Goal: Information Seeking & Learning: Learn about a topic

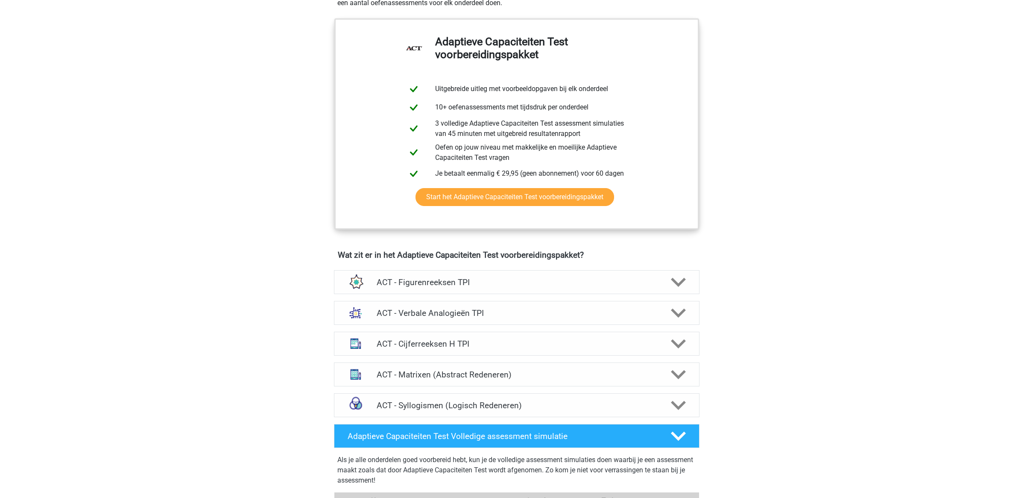
scroll to position [327, 0]
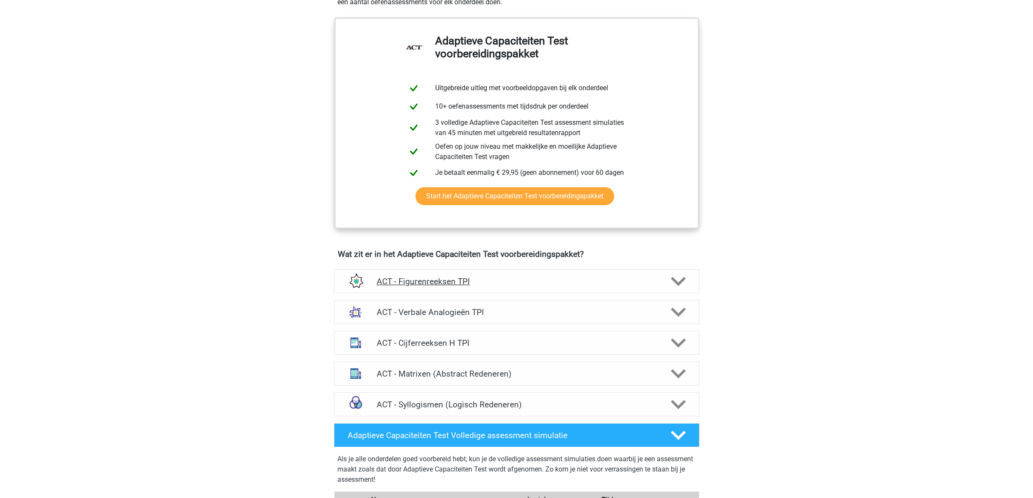
click at [679, 275] on icon at bounding box center [678, 281] width 15 height 15
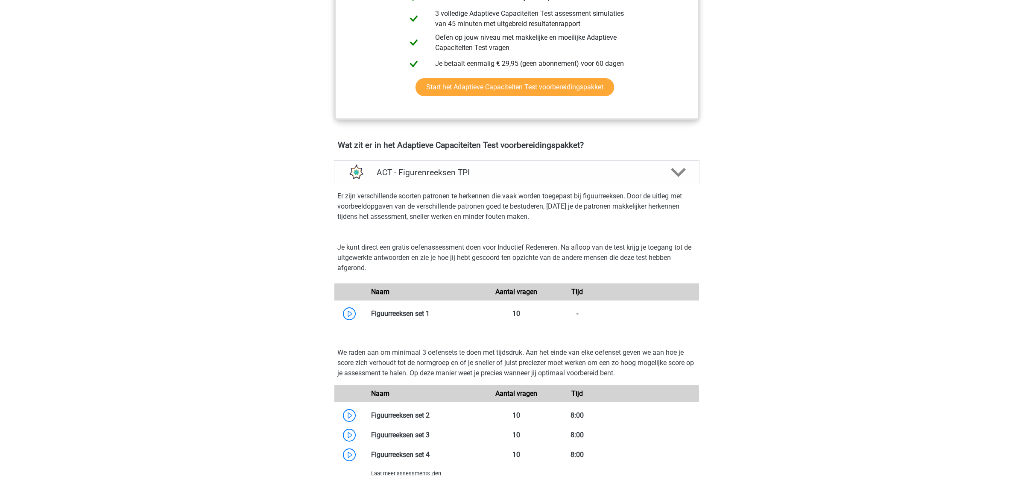
scroll to position [448, 0]
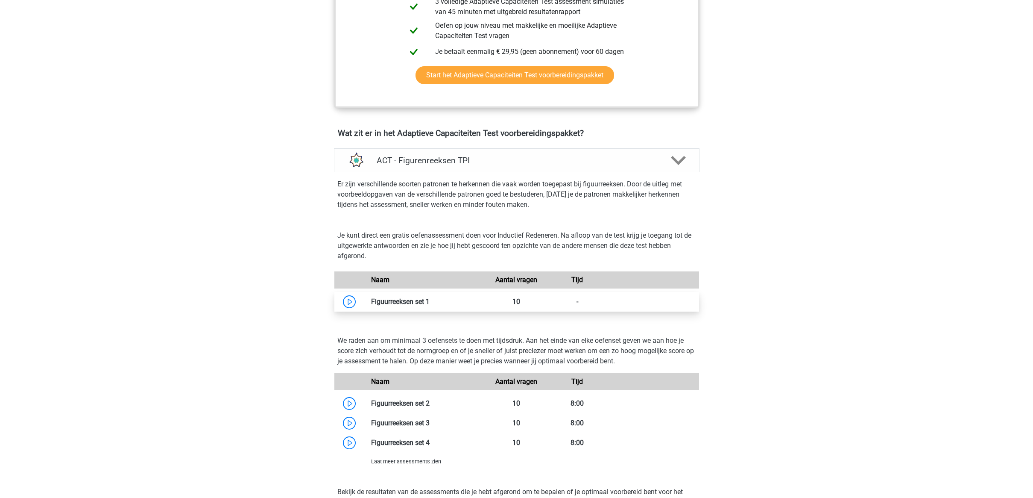
click at [430, 299] on link at bounding box center [430, 301] width 0 height 8
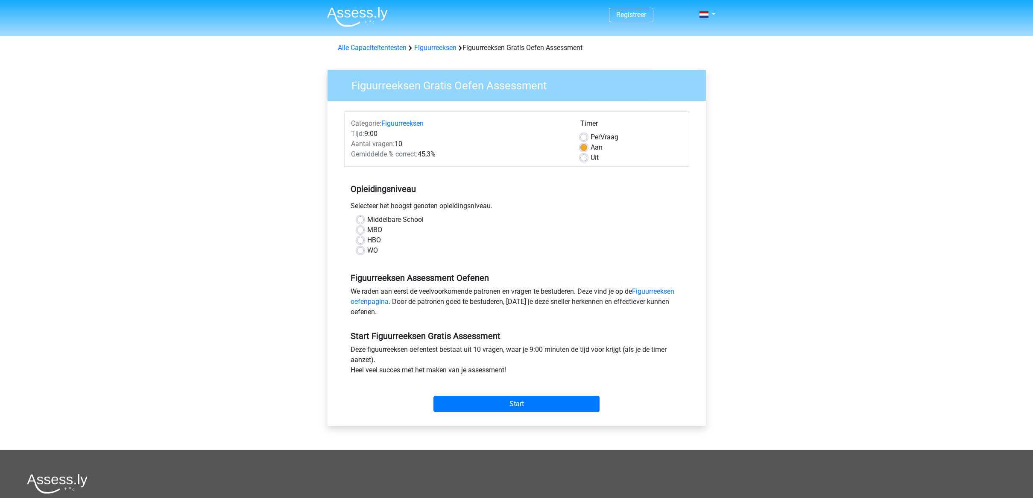
click at [367, 239] on label "HBO" at bounding box center [374, 240] width 14 height 10
click at [358, 239] on input "HBO" at bounding box center [360, 239] width 7 height 9
radio input "true"
click at [509, 405] on input "Start" at bounding box center [516, 403] width 166 height 16
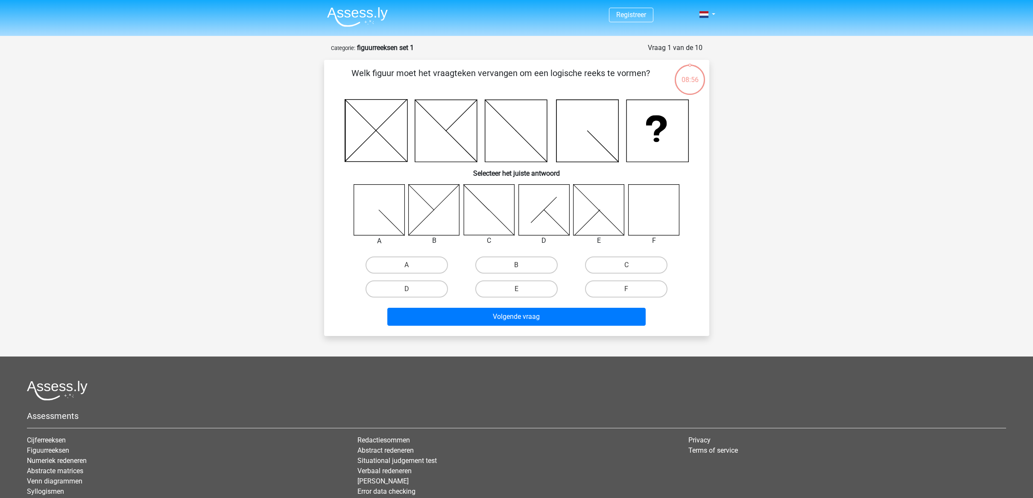
click at [656, 217] on icon at bounding box center [653, 209] width 51 height 51
click at [660, 217] on icon at bounding box center [653, 209] width 51 height 51
click at [632, 287] on label "F" at bounding box center [626, 288] width 82 height 17
click at [632, 289] on input "F" at bounding box center [630, 292] width 6 height 6
radio input "true"
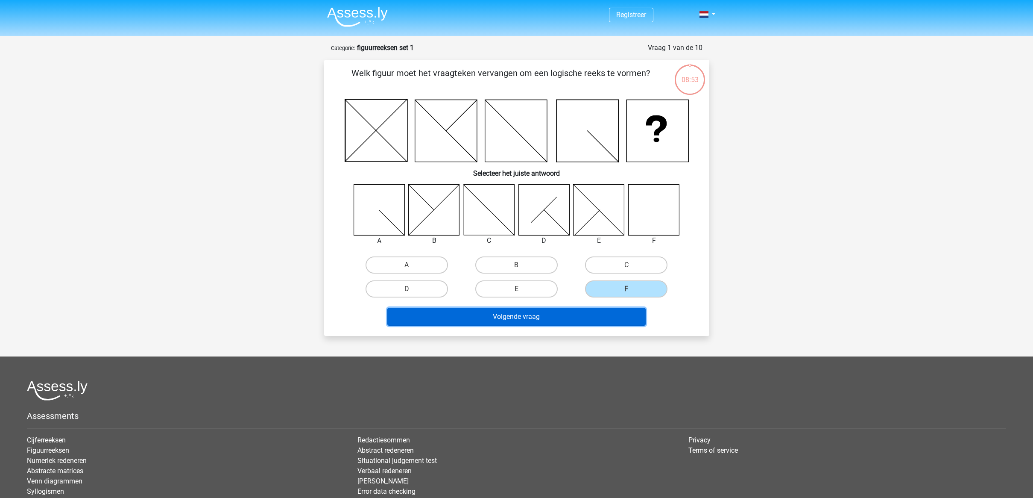
click at [586, 316] on button "Volgende vraag" at bounding box center [516, 317] width 258 height 18
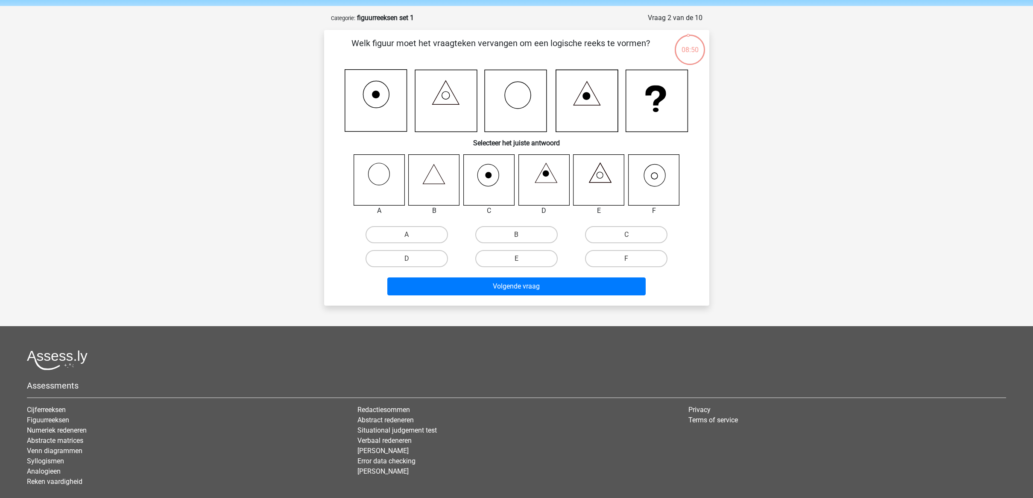
scroll to position [25, 0]
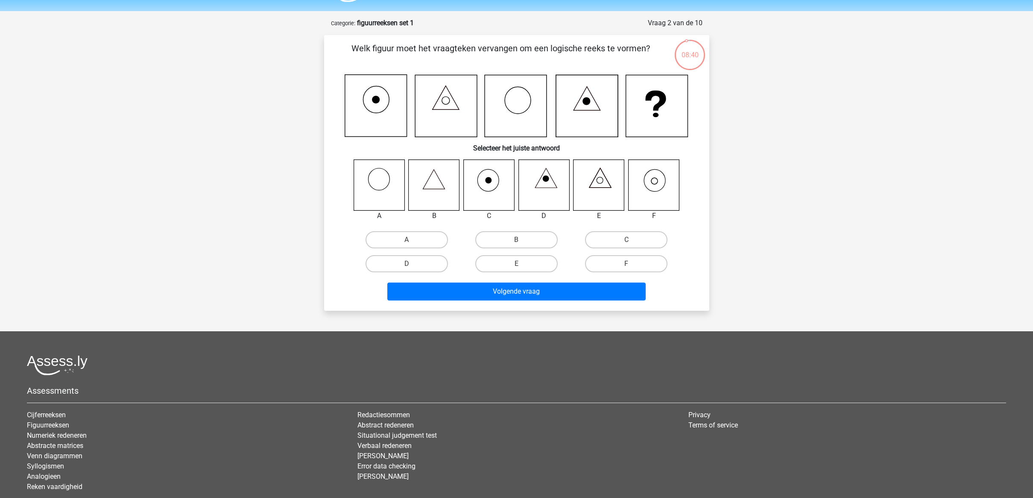
click at [657, 173] on icon at bounding box center [653, 184] width 51 height 51
click at [628, 258] on label "F" at bounding box center [626, 263] width 82 height 17
click at [628, 264] on input "F" at bounding box center [630, 267] width 6 height 6
radio input "true"
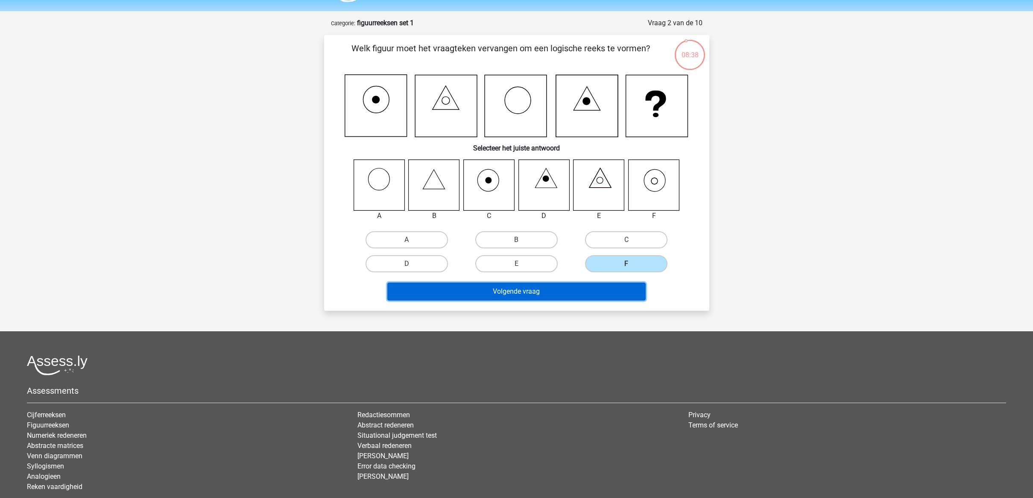
click at [604, 286] on button "Volgende vraag" at bounding box center [516, 291] width 258 height 18
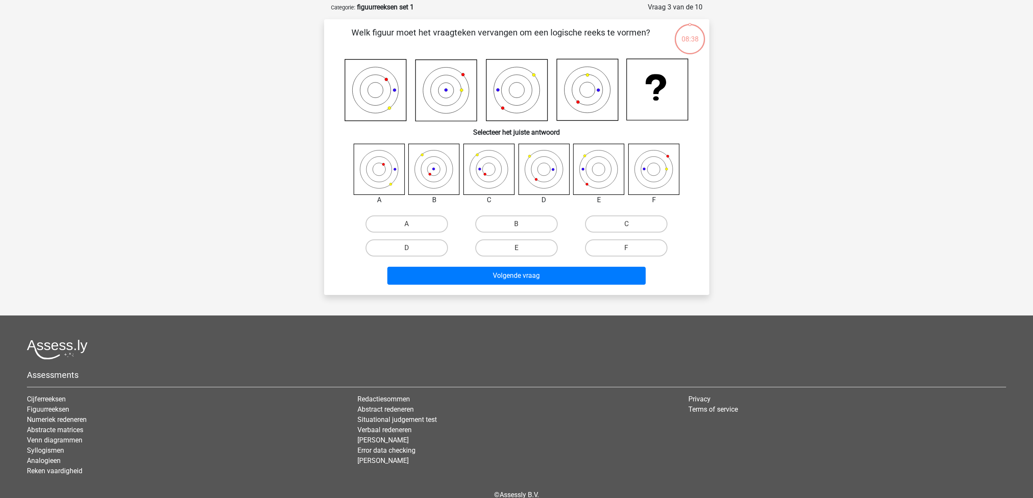
scroll to position [43, 0]
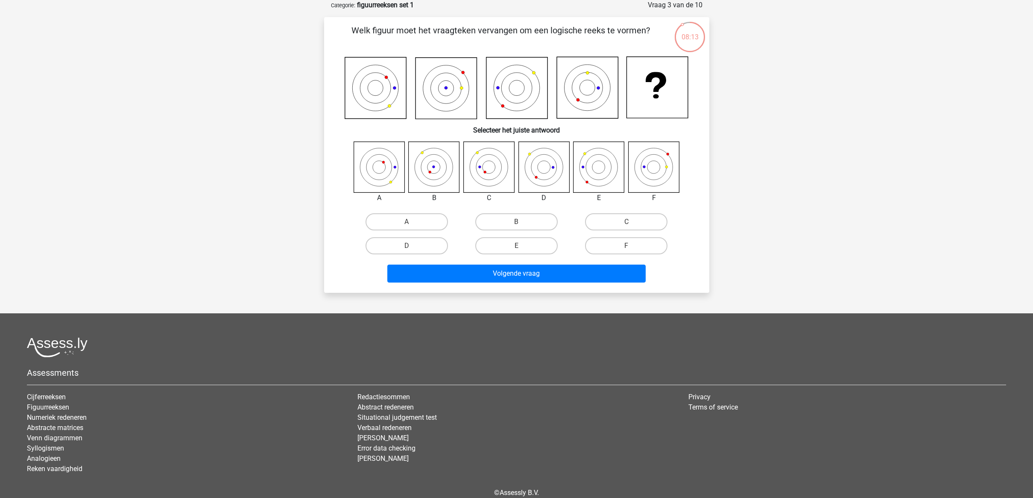
click at [490, 167] on icon at bounding box center [488, 166] width 51 height 51
click at [604, 223] on label "C" at bounding box center [626, 221] width 82 height 17
click at [627, 223] on input "C" at bounding box center [630, 225] width 6 height 6
radio input "true"
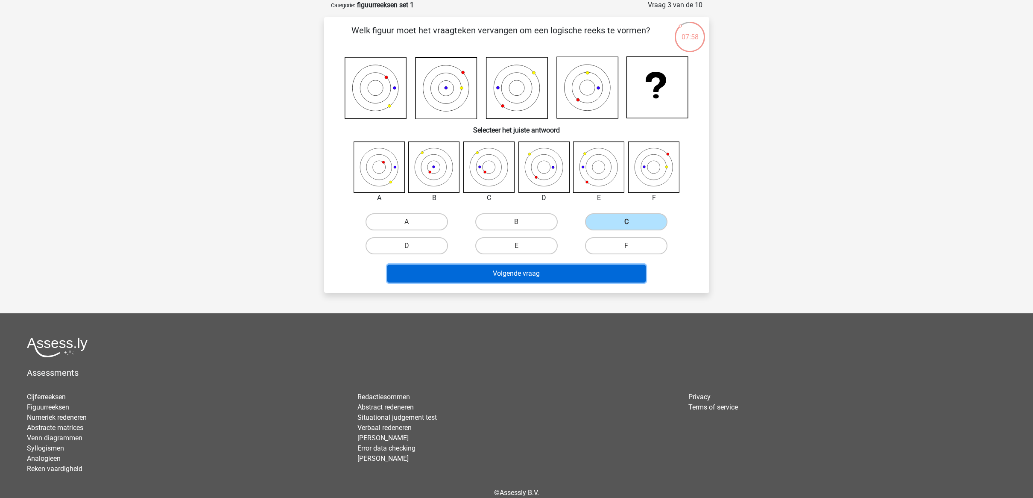
click at [560, 275] on button "Volgende vraag" at bounding box center [516, 273] width 258 height 18
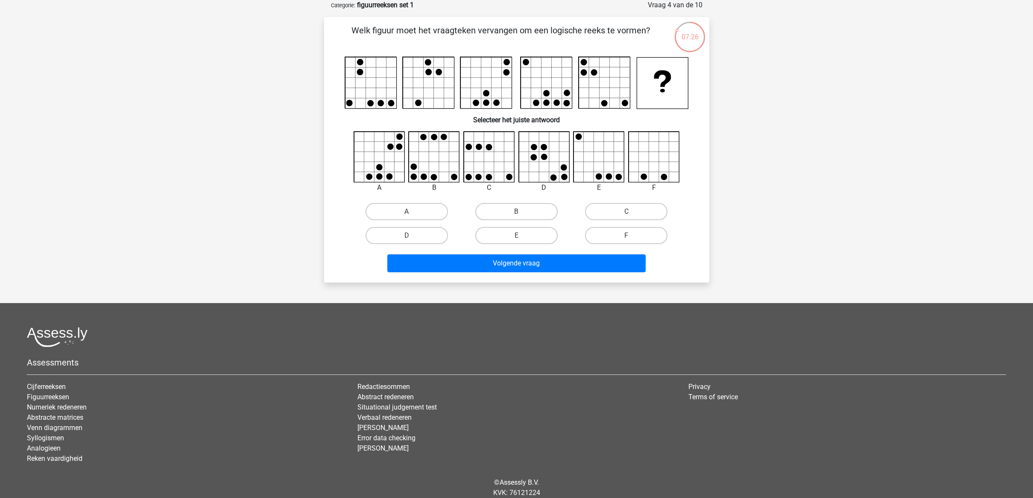
click at [590, 135] on icon at bounding box center [599, 157] width 51 height 51
click at [544, 231] on label "E" at bounding box center [516, 235] width 82 height 17
click at [522, 235] on input "E" at bounding box center [519, 238] width 6 height 6
radio input "true"
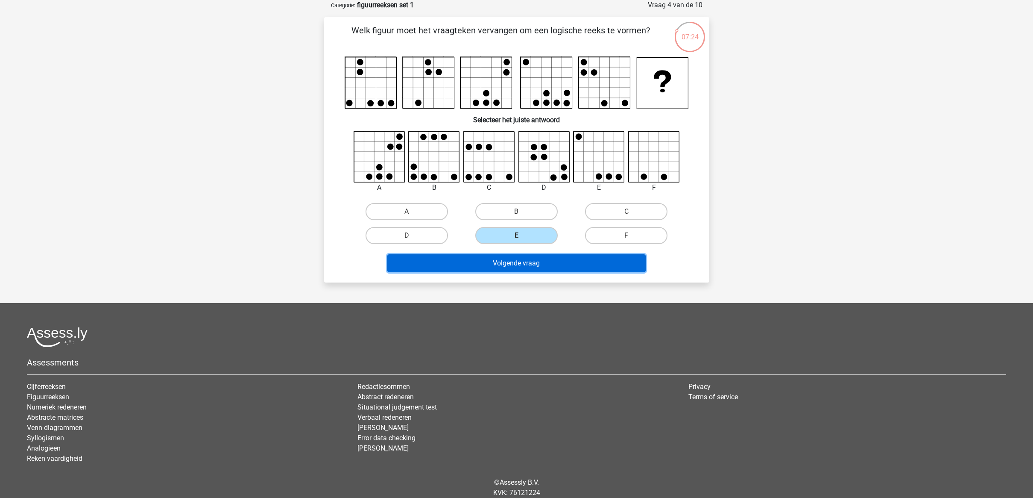
click at [540, 261] on button "Volgende vraag" at bounding box center [516, 263] width 258 height 18
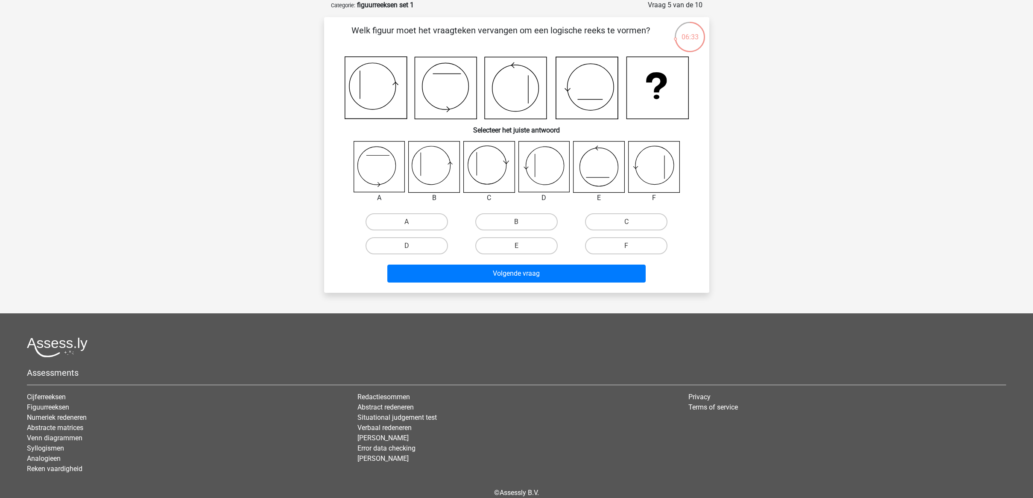
click at [432, 167] on icon at bounding box center [434, 166] width 51 height 51
click at [490, 223] on label "B" at bounding box center [516, 221] width 82 height 17
click at [516, 223] on input "B" at bounding box center [519, 225] width 6 height 6
radio input "true"
click at [519, 285] on div "Volgende vraag" at bounding box center [517, 274] width 330 height 21
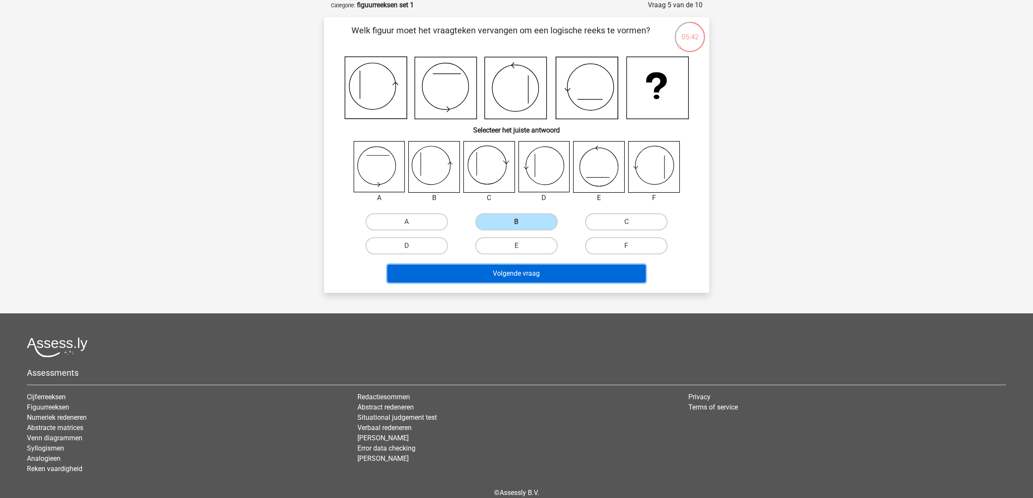
click at [520, 270] on button "Volgende vraag" at bounding box center [516, 273] width 258 height 18
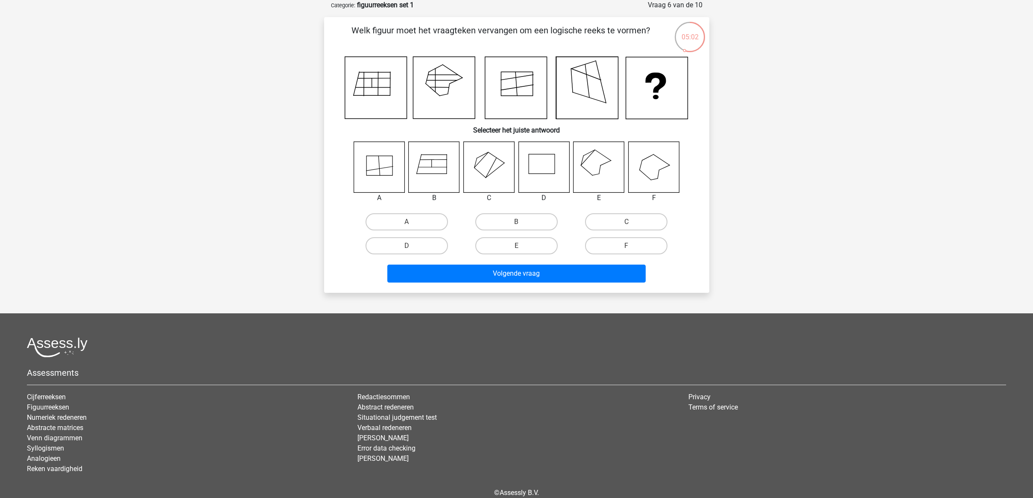
drag, startPoint x: 423, startPoint y: 219, endPoint x: 483, endPoint y: 256, distance: 70.8
click at [423, 219] on label "A" at bounding box center [407, 221] width 82 height 17
click at [412, 222] on input "A" at bounding box center [410, 225] width 6 height 6
radio input "true"
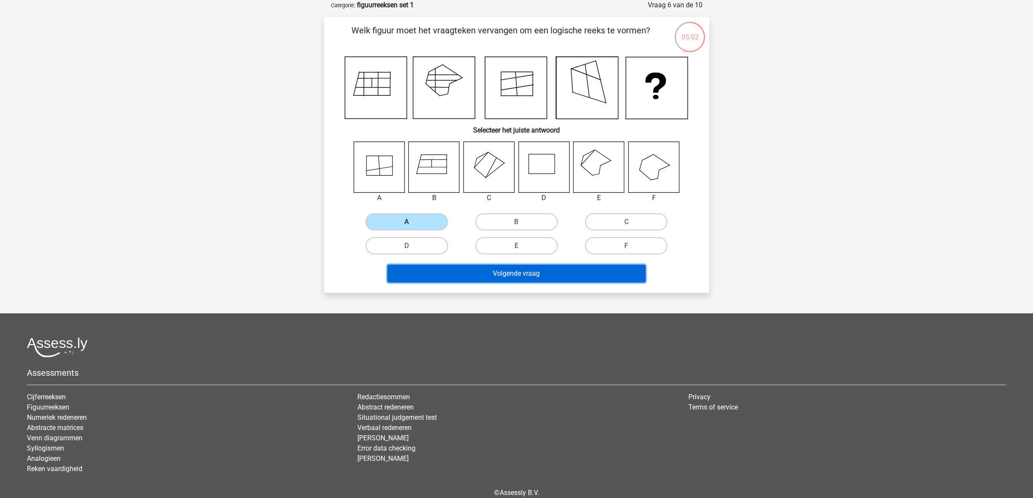
click at [506, 272] on button "Volgende vraag" at bounding box center [516, 273] width 258 height 18
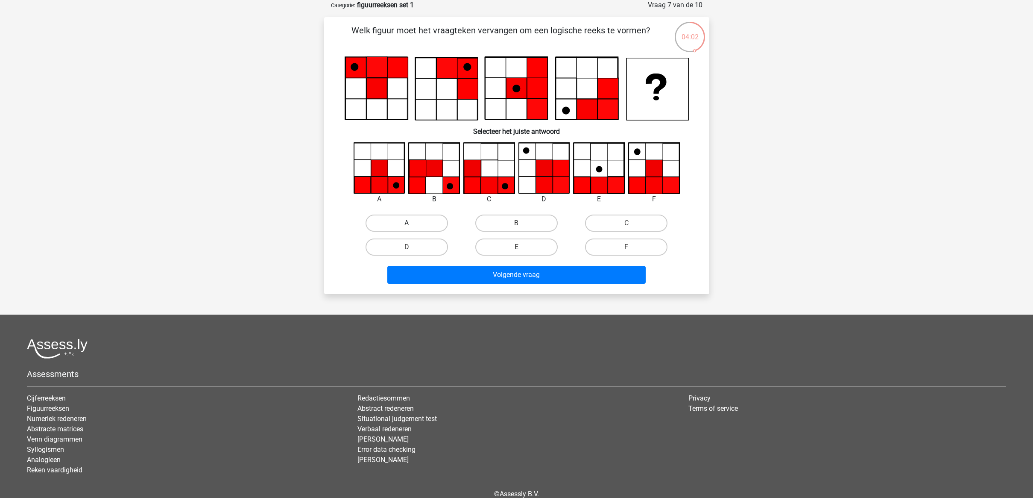
click at [391, 219] on label "A" at bounding box center [407, 222] width 82 height 17
click at [407, 223] on input "A" at bounding box center [410, 226] width 6 height 6
radio input "true"
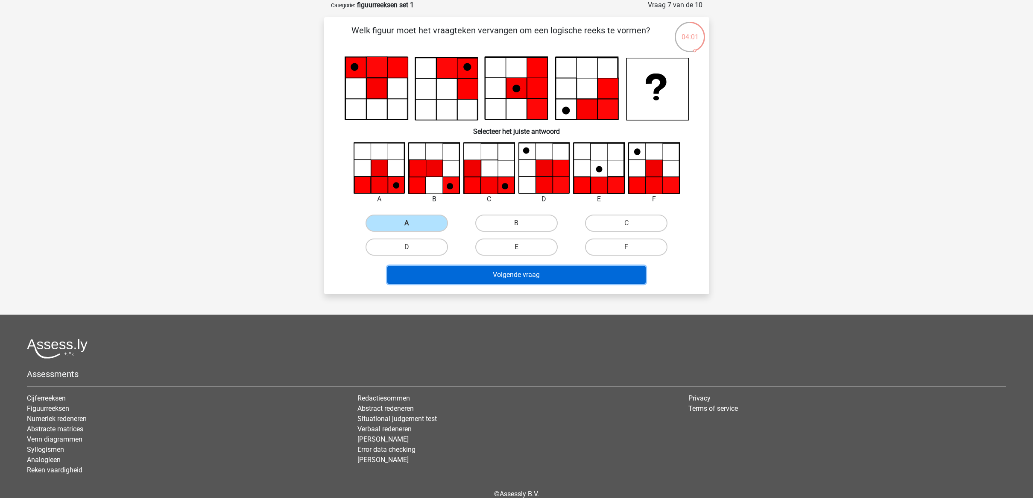
click at [525, 273] on button "Volgende vraag" at bounding box center [516, 275] width 258 height 18
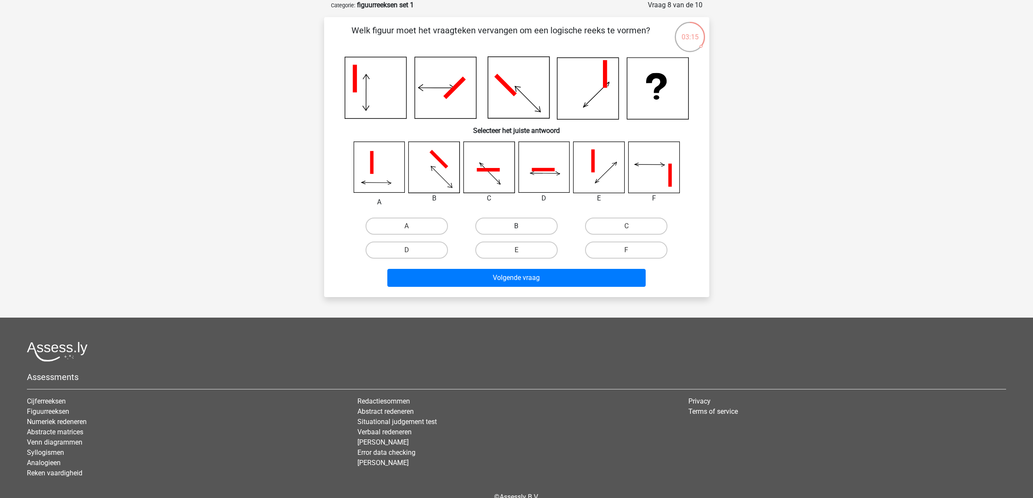
click at [511, 225] on label "B" at bounding box center [516, 225] width 82 height 17
click at [516, 226] on input "B" at bounding box center [519, 229] width 6 height 6
radio input "true"
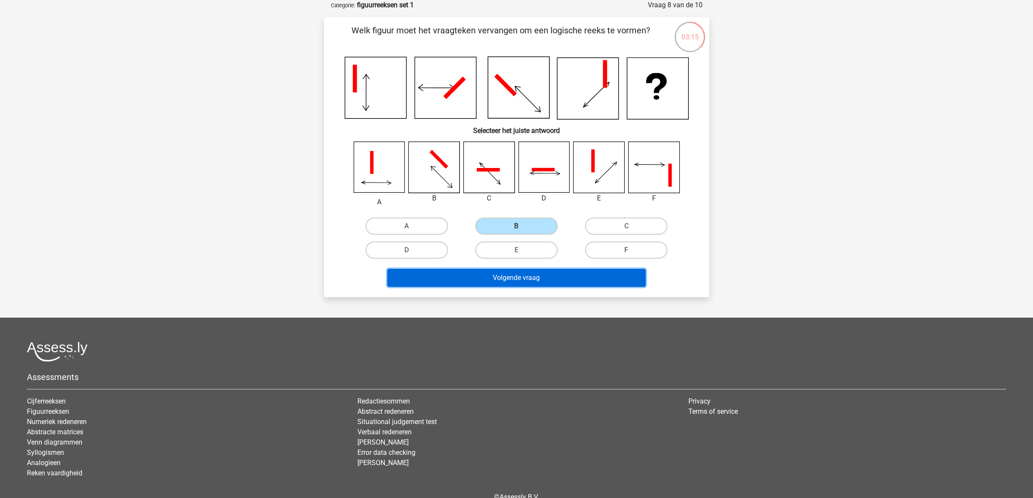
click at [515, 276] on button "Volgende vraag" at bounding box center [516, 278] width 258 height 18
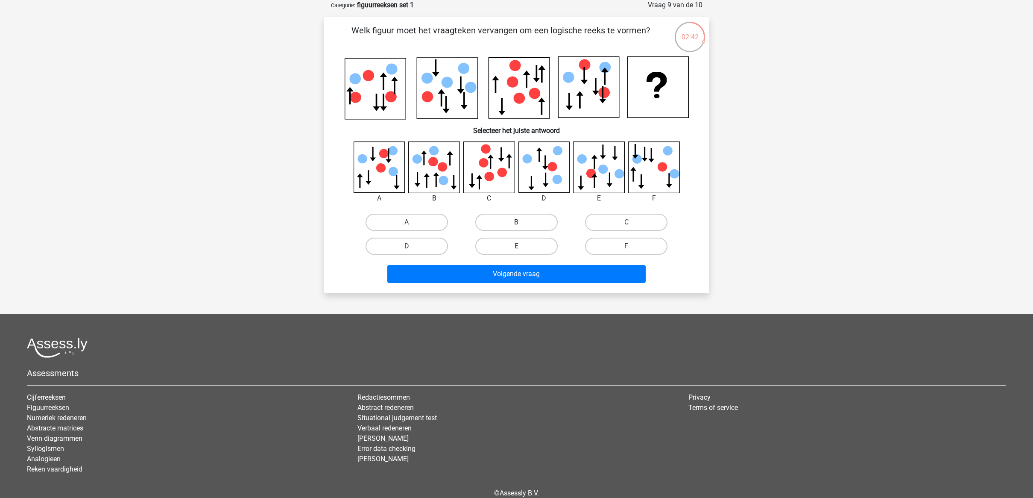
click at [527, 214] on label "B" at bounding box center [516, 222] width 82 height 17
click at [522, 222] on input "B" at bounding box center [519, 225] width 6 height 6
radio input "true"
drag, startPoint x: 525, startPoint y: 220, endPoint x: 523, endPoint y: 251, distance: 31.2
click at [525, 220] on label "B" at bounding box center [516, 222] width 82 height 17
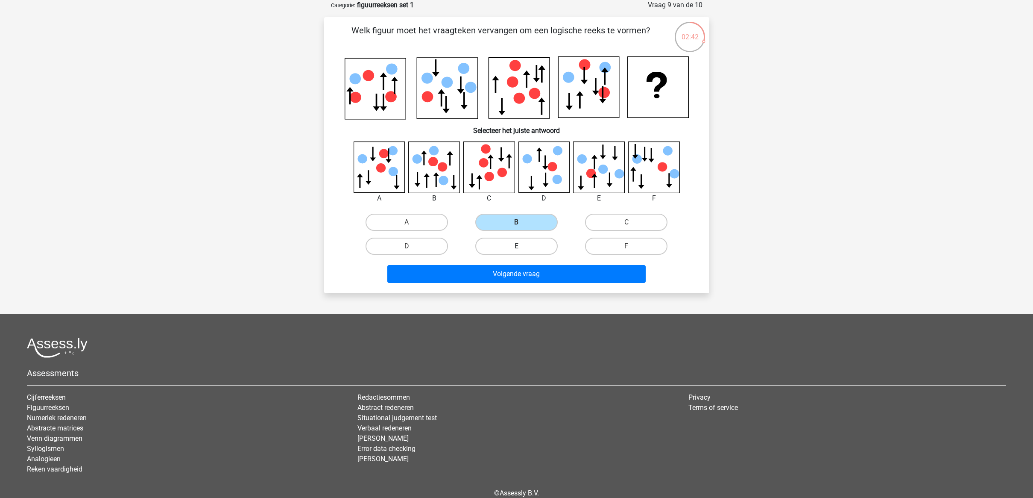
click at [522, 222] on input "B" at bounding box center [519, 225] width 6 height 6
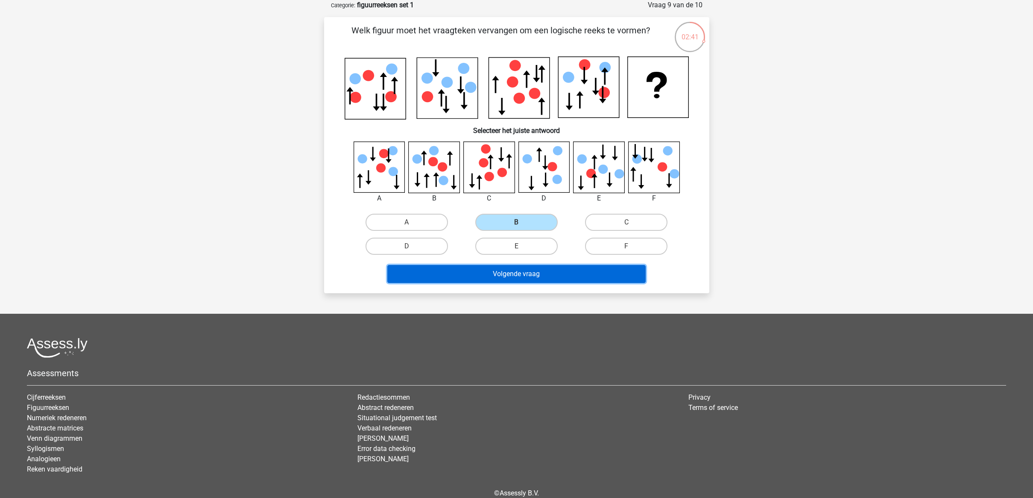
click at [526, 272] on button "Volgende vraag" at bounding box center [516, 274] width 258 height 18
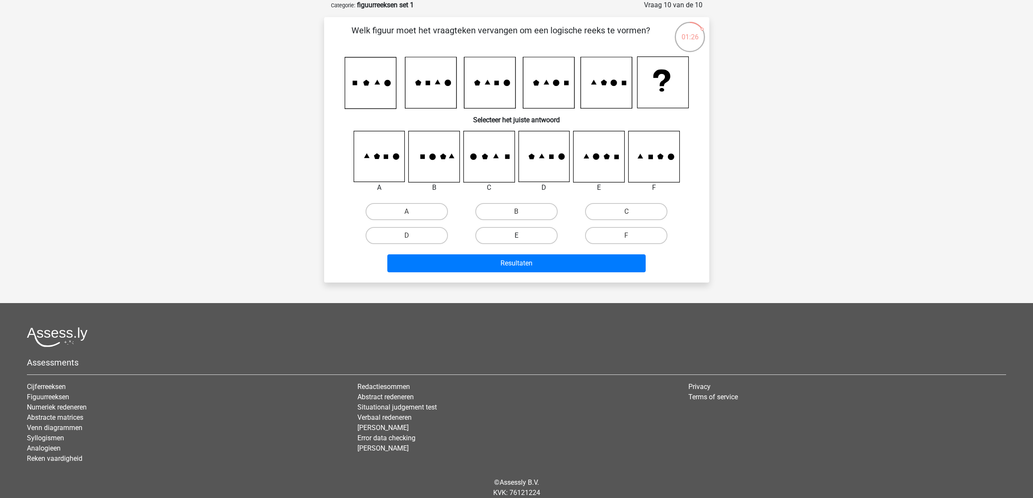
click at [530, 234] on label "E" at bounding box center [516, 235] width 82 height 17
click at [522, 235] on input "E" at bounding box center [519, 238] width 6 height 6
radio input "true"
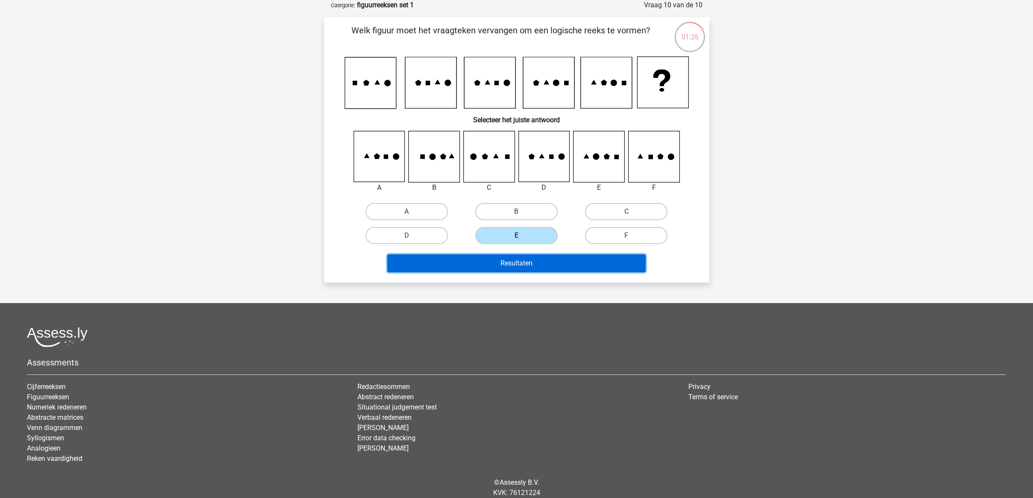
click at [521, 261] on button "Resultaten" at bounding box center [516, 263] width 258 height 18
